Goal: Book appointment/travel/reservation

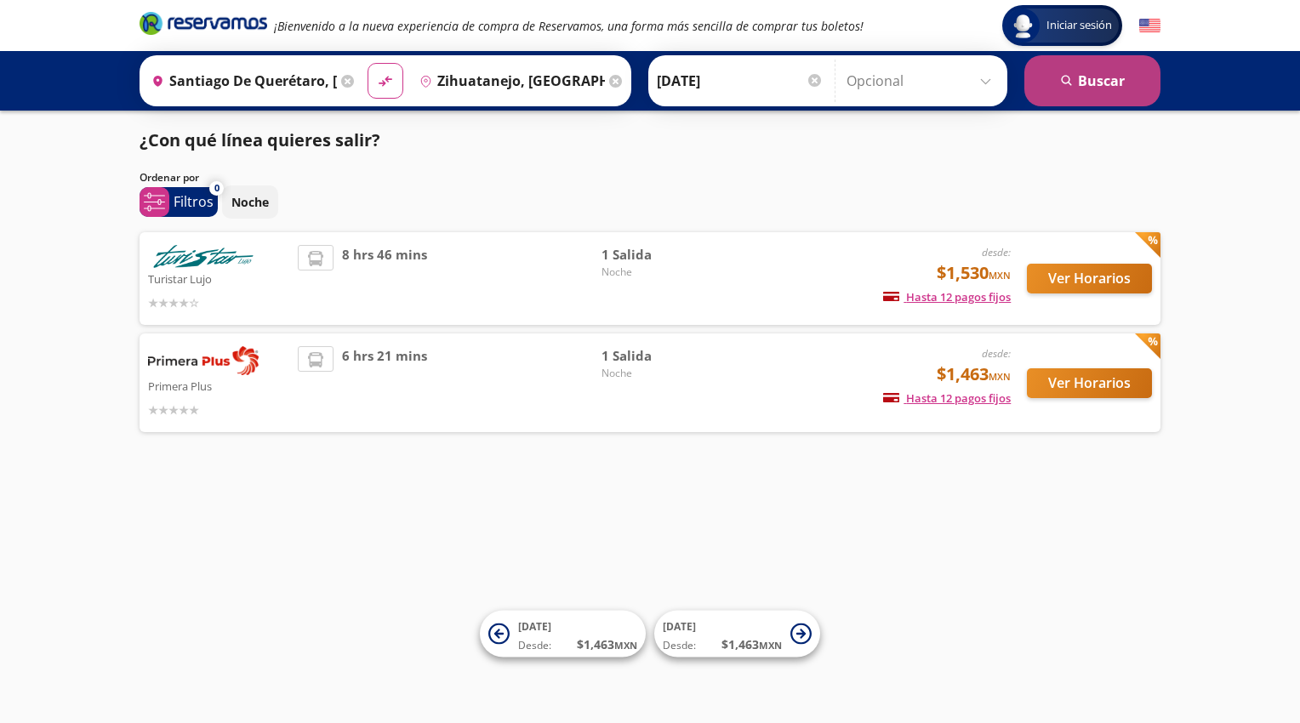
click at [1081, 77] on button "search [GEOGRAPHIC_DATA]" at bounding box center [1092, 80] width 136 height 51
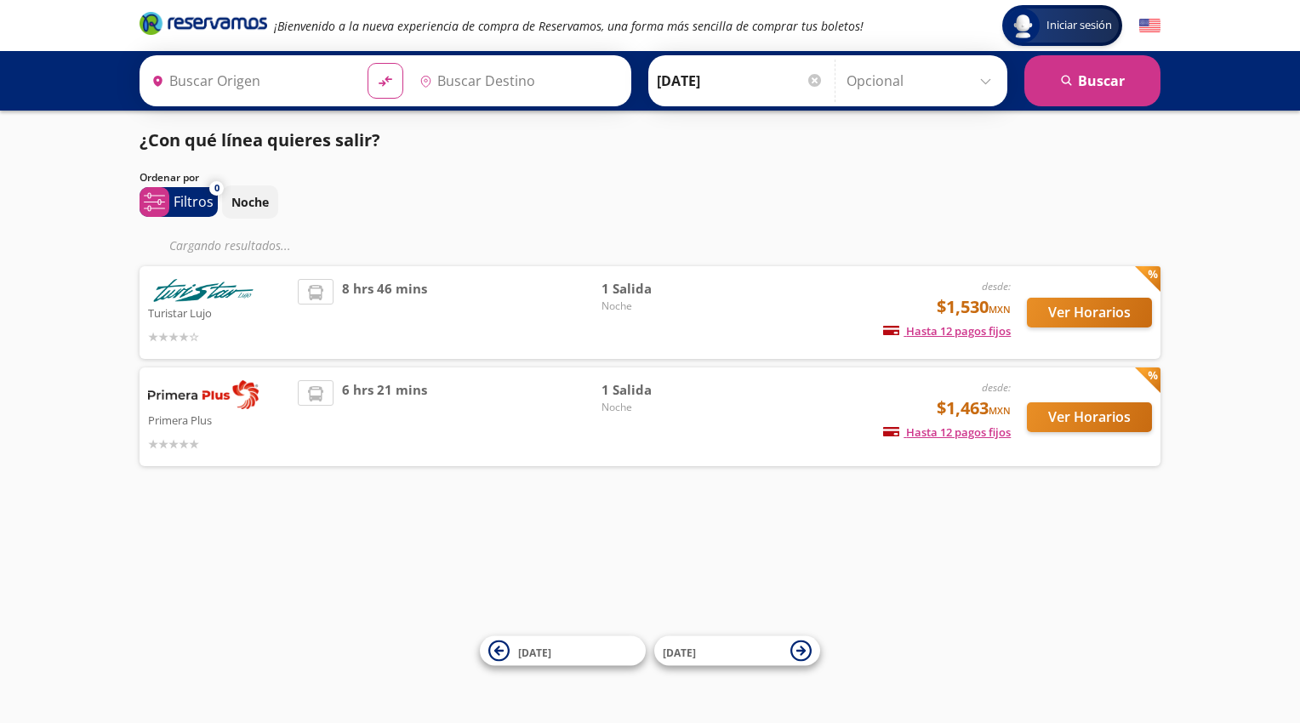
type input "Santiago de Querétaro, [GEOGRAPHIC_DATA]"
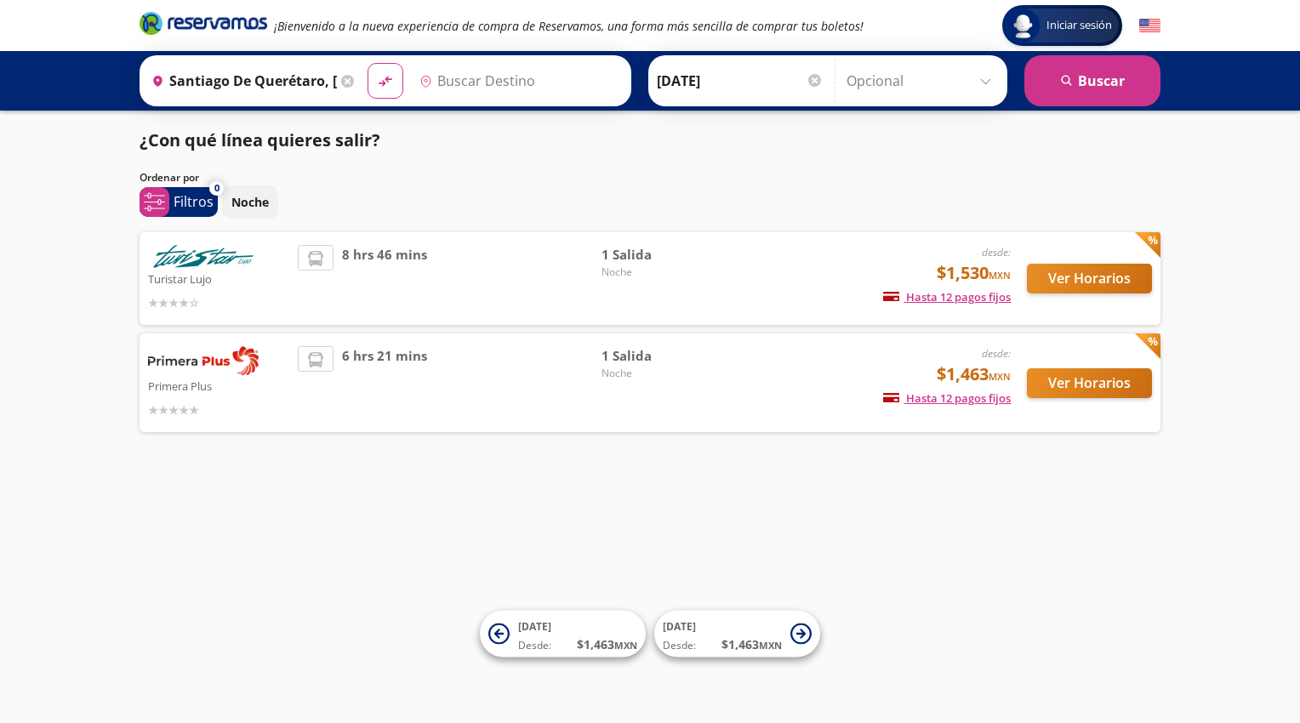
type input "Zihuatanejo, [GEOGRAPHIC_DATA]"
click at [439, 69] on input "Zihuatanejo, [GEOGRAPHIC_DATA]" at bounding box center [509, 81] width 192 height 43
click at [878, 176] on div "Ordenar por" at bounding box center [649, 177] width 1021 height 15
click at [1064, 75] on icon "search" at bounding box center [1067, 81] width 13 height 13
click at [873, 165] on div "¿Con qué línea quieres salir? Ordenar por 0 system-uicons:filtering Filtros che…" at bounding box center [650, 284] width 1038 height 313
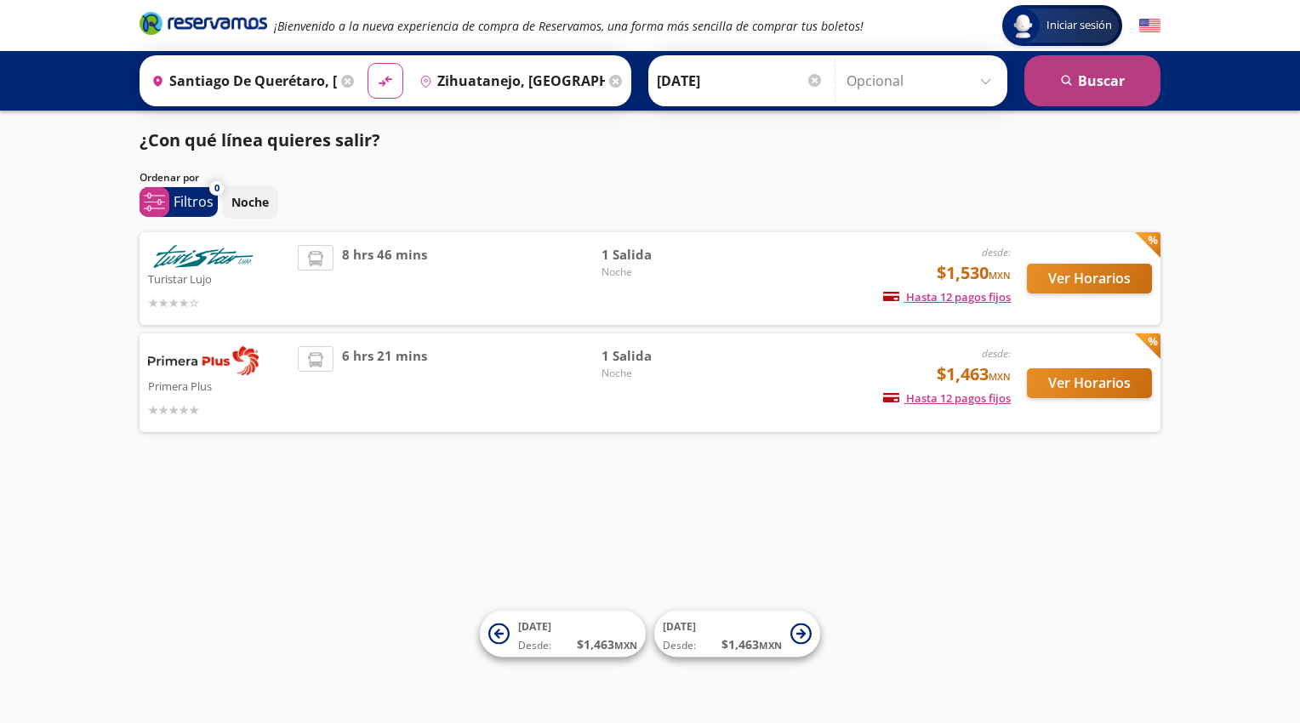
click at [1102, 72] on button "search [GEOGRAPHIC_DATA]" at bounding box center [1092, 80] width 136 height 51
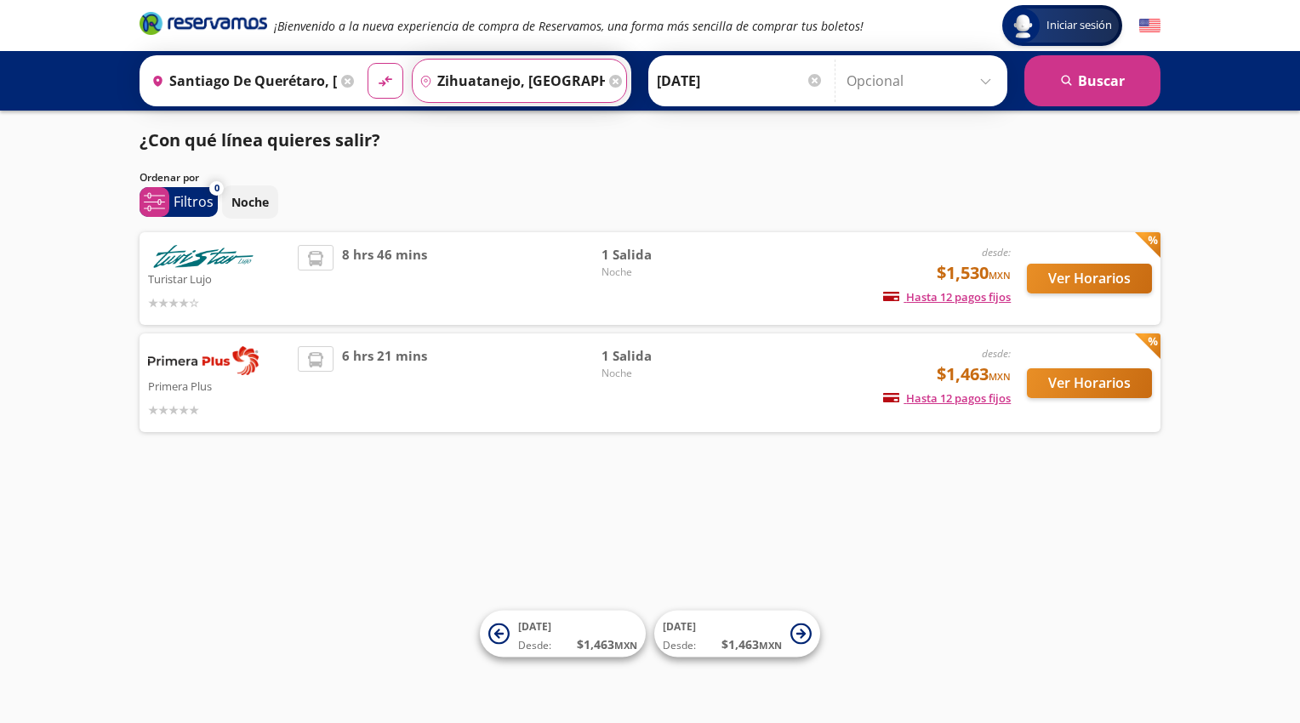
click at [524, 81] on input "Zihuatanejo, [GEOGRAPHIC_DATA]" at bounding box center [509, 81] width 192 height 43
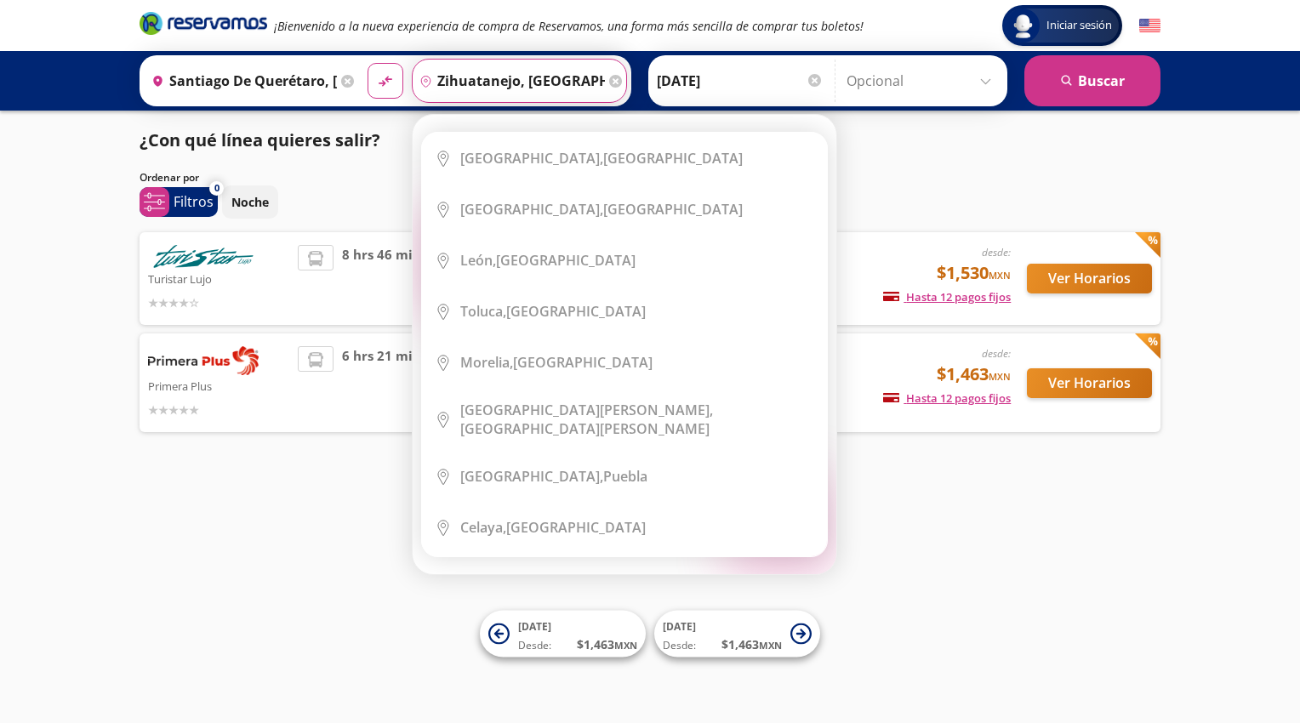
click at [273, 518] on div "Iniciar sesión Iniciar sesión ¡Bienvenido a la nueva experiencia de compra de R…" at bounding box center [650, 361] width 1300 height 723
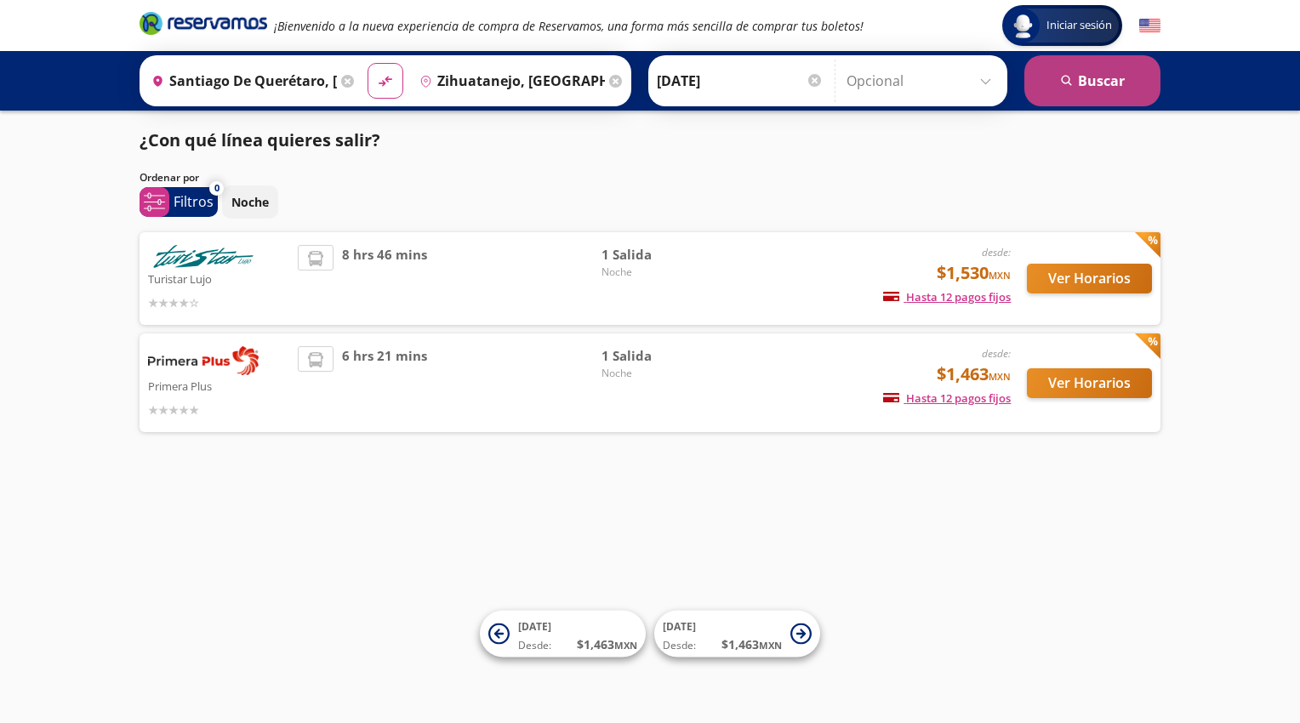
click at [1086, 84] on button "search [GEOGRAPHIC_DATA]" at bounding box center [1092, 80] width 136 height 51
